Goal: Task Accomplishment & Management: Manage account settings

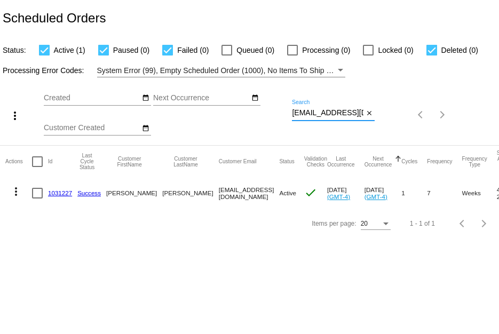
scroll to position [0, 6]
drag, startPoint x: 294, startPoint y: 114, endPoint x: 499, endPoint y: 123, distance: 205.2
click at [499, 123] on div "more_vert Sep Jan Feb Mar [DATE]" at bounding box center [249, 111] width 499 height 68
paste input "deemikalef"
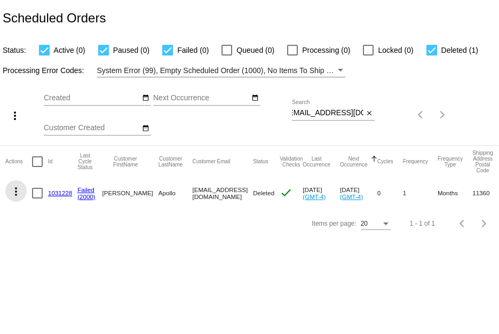
click at [15, 193] on mat-icon "more_vert" at bounding box center [16, 191] width 13 height 13
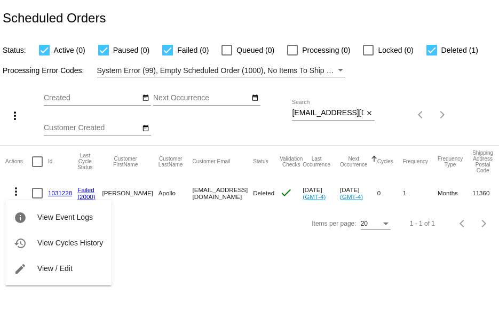
click at [134, 258] on div at bounding box center [249, 167] width 499 height 334
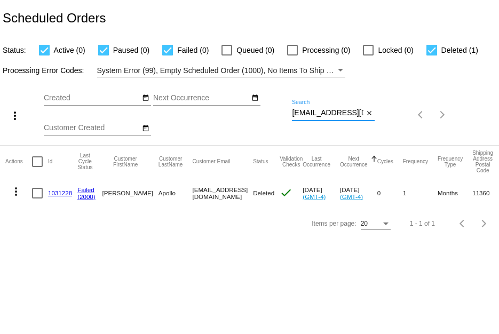
scroll to position [0, 6]
drag, startPoint x: 292, startPoint y: 111, endPoint x: 403, endPoint y: 122, distance: 111.6
click at [403, 122] on div "more_vert Sep Jan Feb Mar Apr 1" at bounding box center [249, 111] width 499 height 68
paste input "emilyjo294"
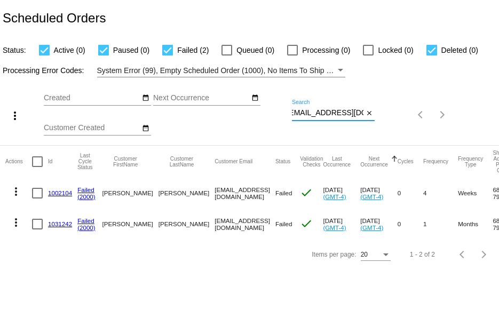
type input "emilyjo294@gmail.com"
click at [53, 191] on link "1002104" at bounding box center [60, 193] width 24 height 7
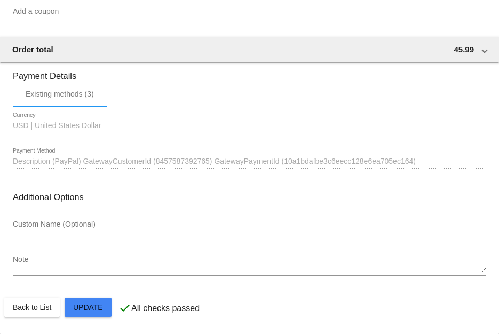
scroll to position [1023, 0]
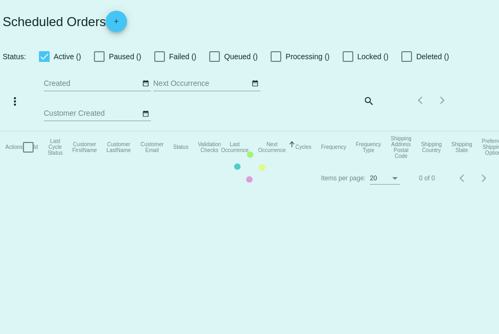
checkbox input "true"
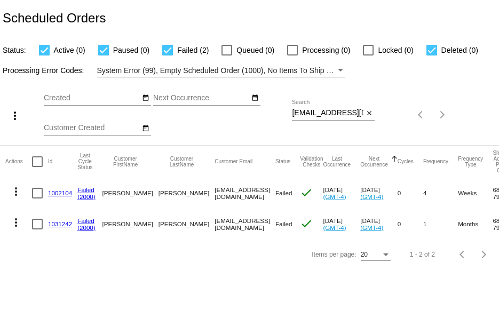
click at [65, 222] on link "1031242" at bounding box center [60, 223] width 24 height 7
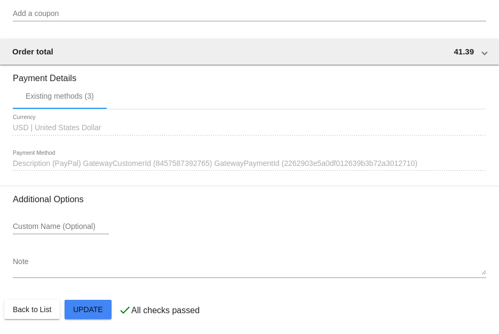
scroll to position [1014, 0]
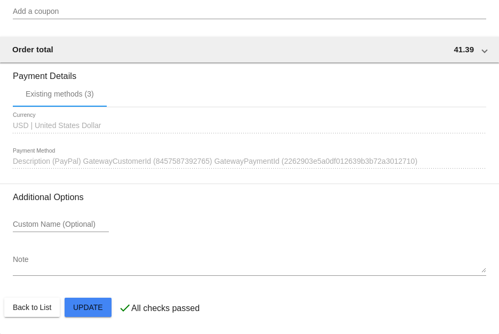
click at [156, 165] on span "Description (PayPal) GatewayCustomerId (8457587392765) GatewayPaymentId (226290…" at bounding box center [215, 161] width 405 height 9
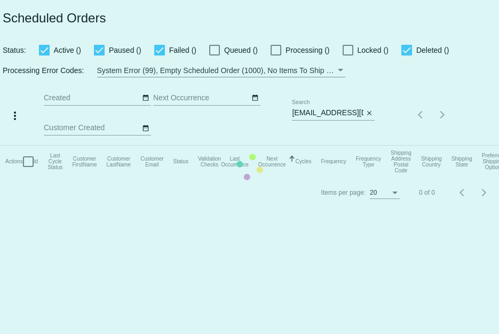
checkbox input "true"
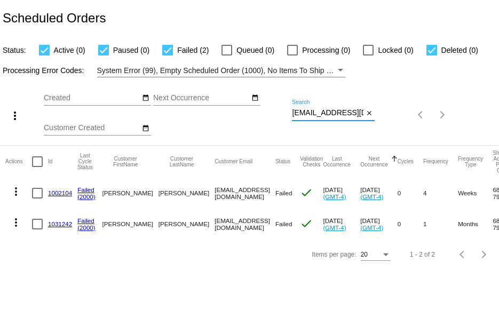
scroll to position [0, 5]
drag, startPoint x: 293, startPoint y: 114, endPoint x: 445, endPoint y: 137, distance: 153.9
click at [445, 137] on div "more_vert Sep Jan Feb Mar Apr 1" at bounding box center [249, 111] width 499 height 68
paste input "sanmukhjain"
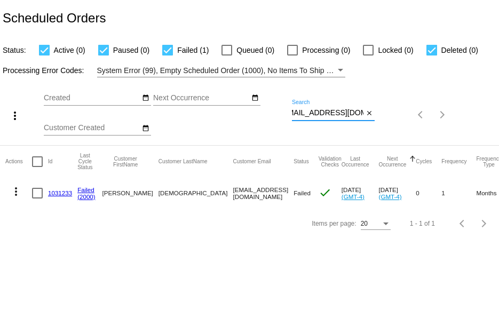
click at [18, 190] on mat-icon "more_vert" at bounding box center [16, 191] width 13 height 13
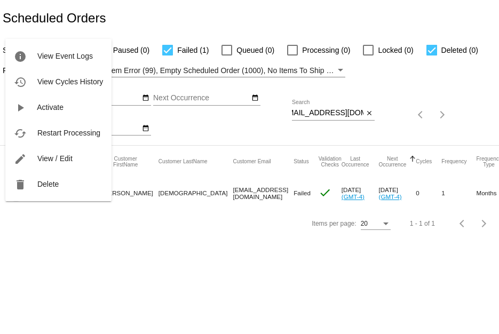
scroll to position [0, 0]
click at [28, 185] on button "delete Delete" at bounding box center [58, 184] width 106 height 26
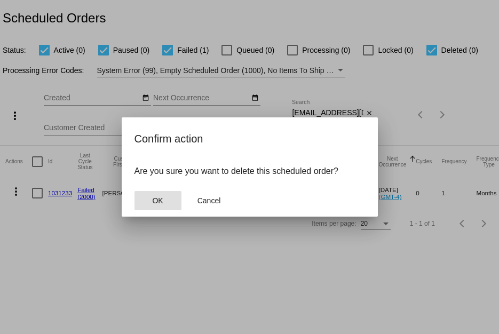
click at [155, 199] on span "OK" at bounding box center [157, 200] width 11 height 9
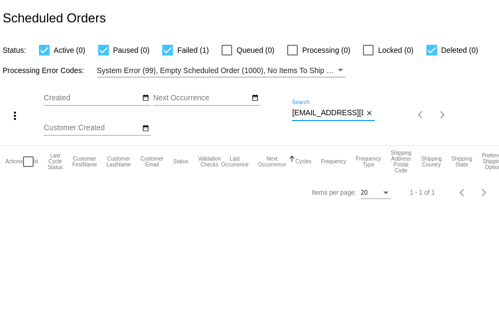
scroll to position [0, 12]
drag, startPoint x: 294, startPoint y: 112, endPoint x: 472, endPoint y: 119, distance: 177.9
click at [472, 119] on div "more_vert Sep Jan Feb Mar Apr 1" at bounding box center [249, 111] width 499 height 68
paste input "byelensky"
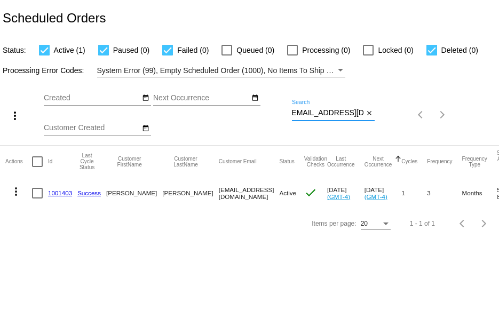
type input "byelensky@gmail.com"
